Goal: Register for event/course

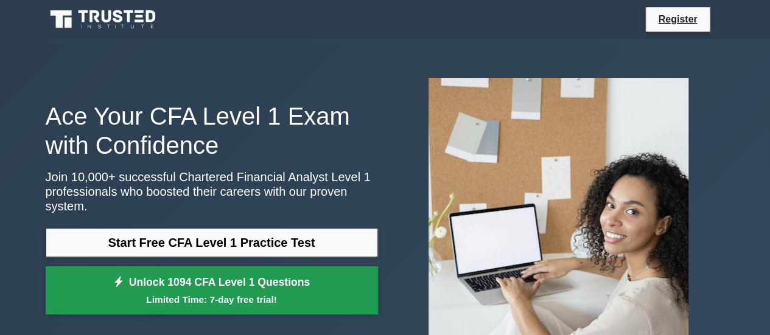
click at [213, 284] on link "Unlock 1094 CFA Level 1 Questions Limited Time: 7-day free trial!" at bounding box center [212, 291] width 332 height 49
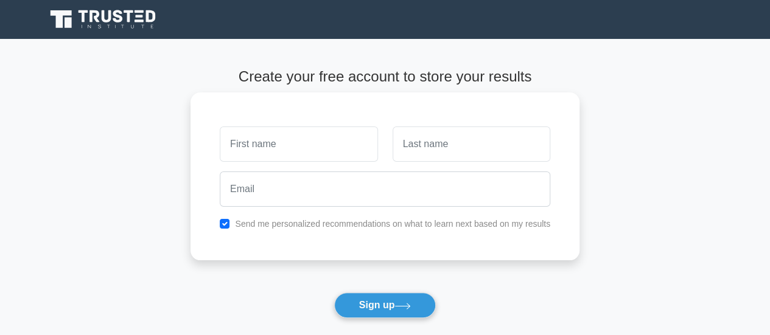
click at [280, 148] on input "text" at bounding box center [299, 144] width 158 height 35
type input "[PERSON_NAME]"
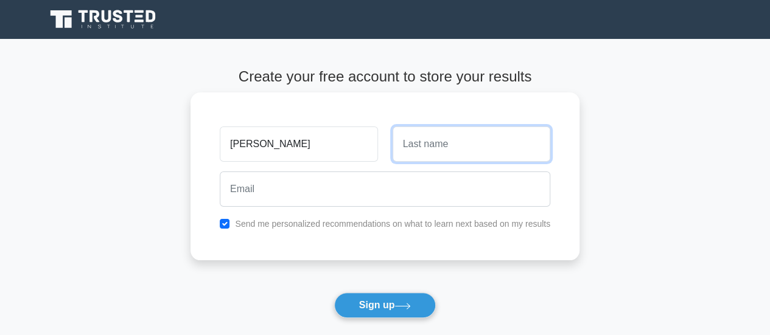
click at [433, 156] on input "text" at bounding box center [472, 144] width 158 height 35
type input "Banerjee"
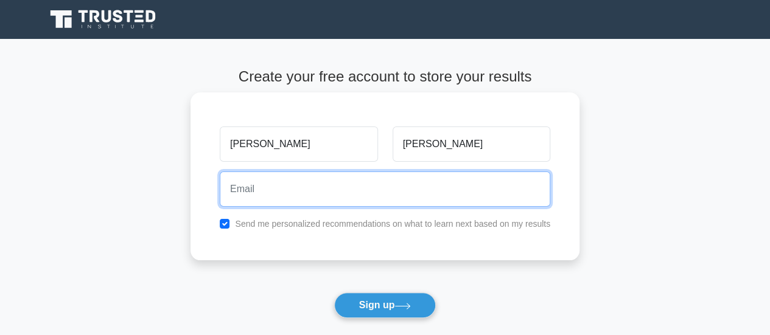
click at [304, 194] on input "email" at bounding box center [385, 189] width 330 height 35
type input "banerjeebiswarup@gmail.com"
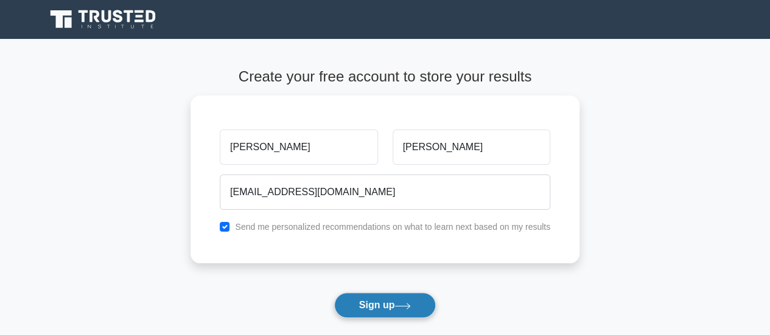
click at [372, 309] on button "Sign up" at bounding box center [385, 306] width 102 height 26
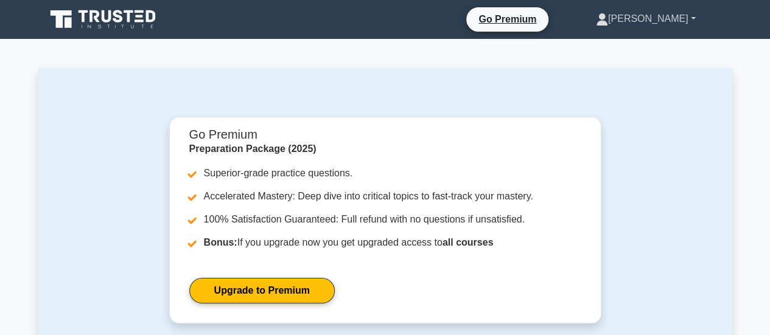
click at [685, 23] on link "[PERSON_NAME]" at bounding box center [646, 19] width 158 height 24
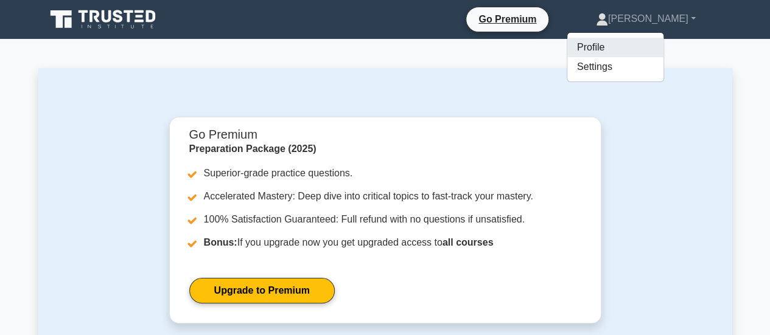
click at [628, 49] on link "Profile" at bounding box center [615, 47] width 96 height 19
